Goal: Transaction & Acquisition: Purchase product/service

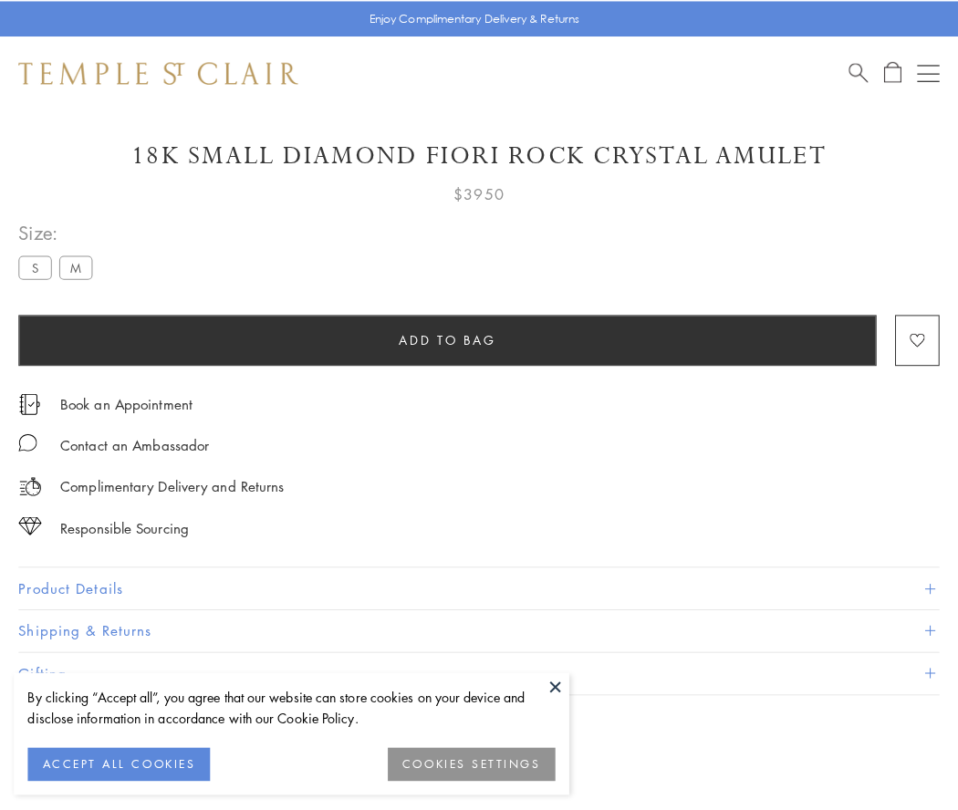
scroll to position [108, 0]
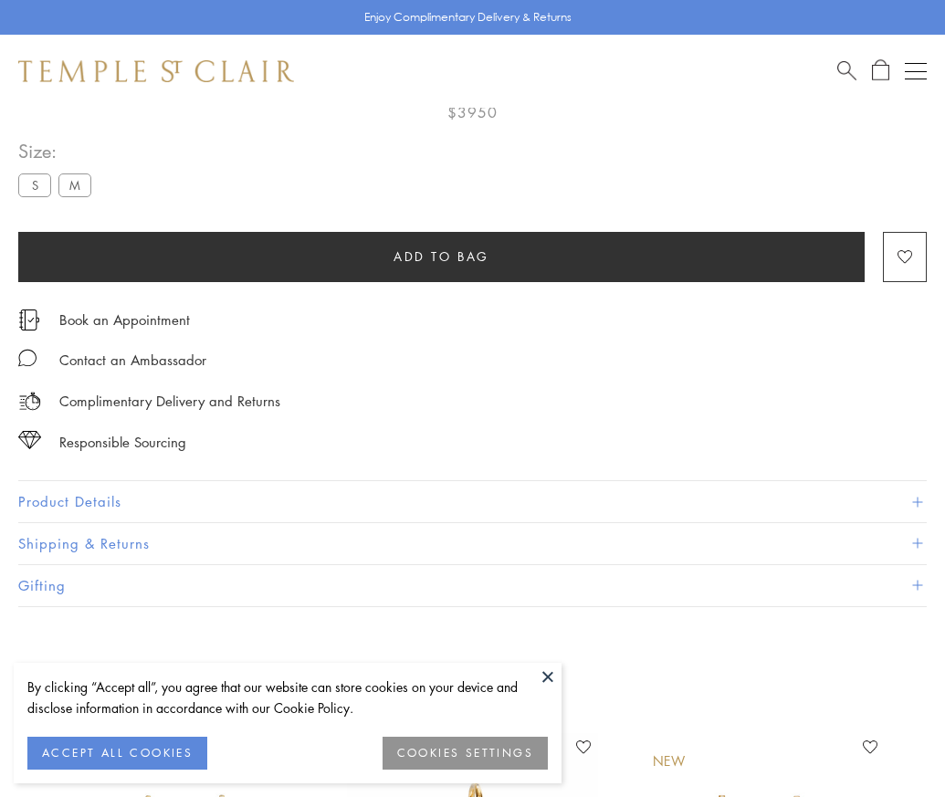
click at [441, 256] on span "Add to bag" at bounding box center [441, 256] width 96 height 20
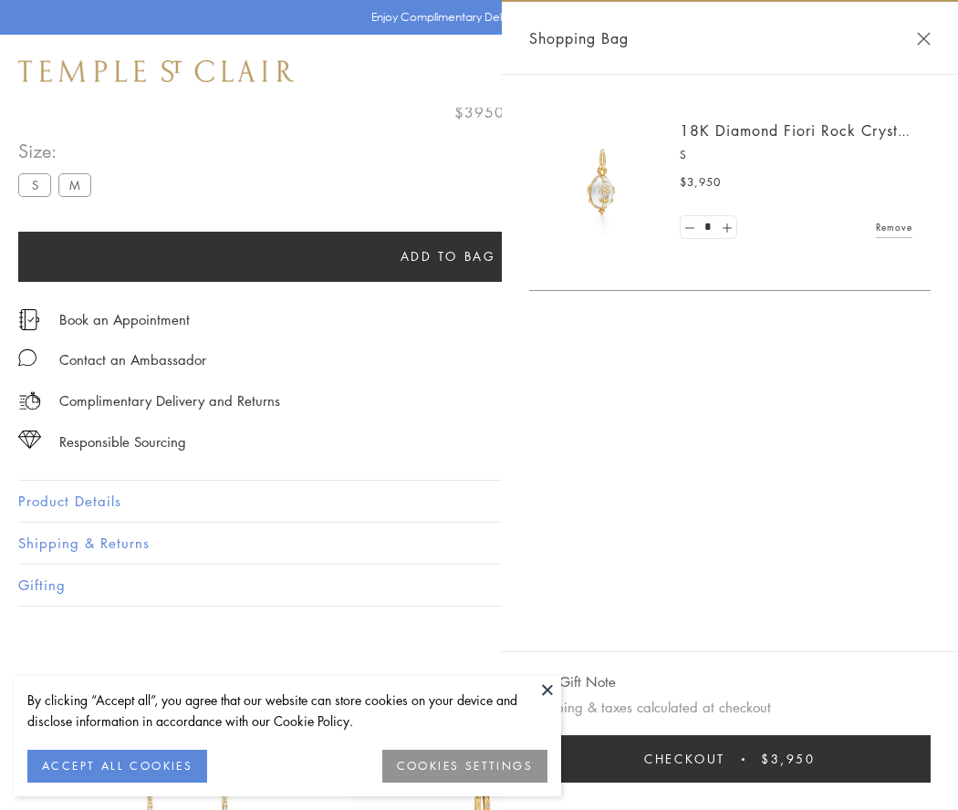
click at [742, 759] on button "Checkout $3,950" at bounding box center [730, 759] width 402 height 47
